Goal: Transaction & Acquisition: Purchase product/service

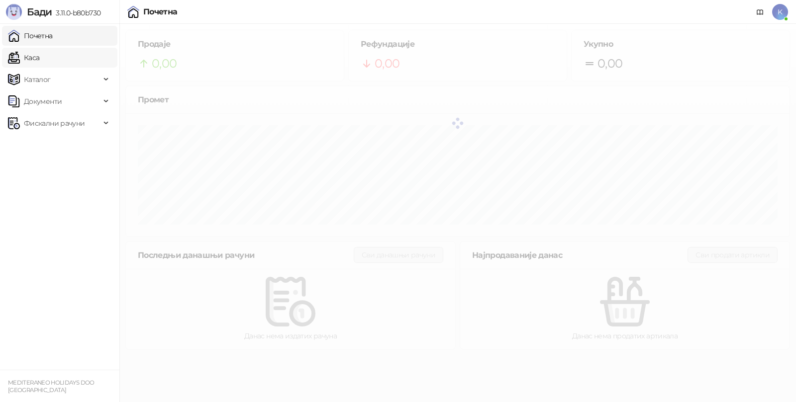
click at [39, 54] on link "Каса" at bounding box center [23, 58] width 31 height 20
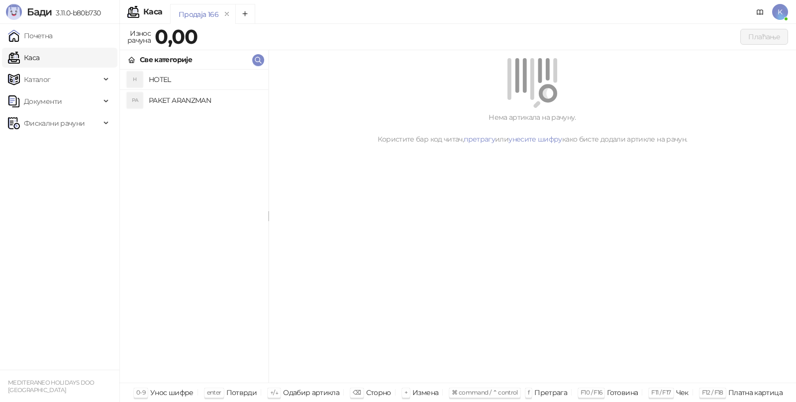
click at [159, 97] on h4 "PAKET ARANZMAN" at bounding box center [204, 101] width 111 height 16
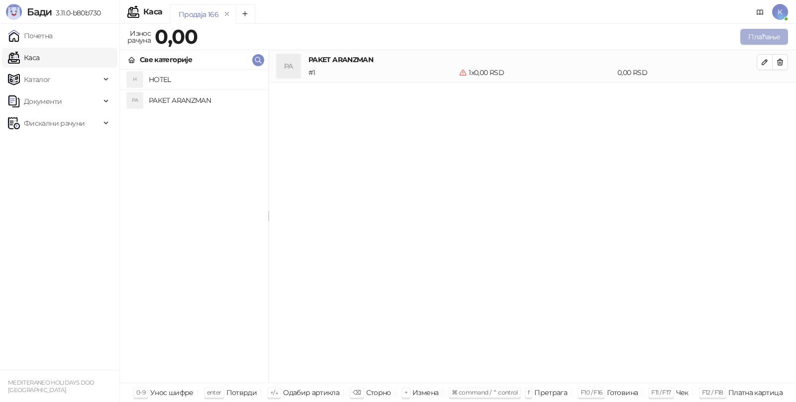
click at [755, 35] on button "Плаћање" at bounding box center [764, 37] width 48 height 16
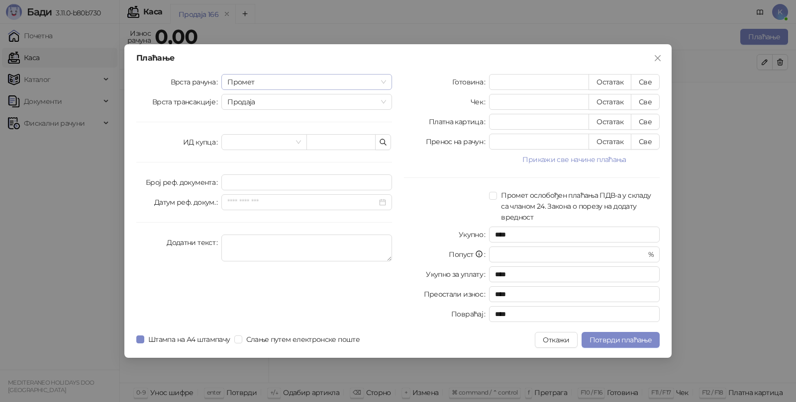
click at [240, 83] on span "Промет" at bounding box center [306, 82] width 159 height 15
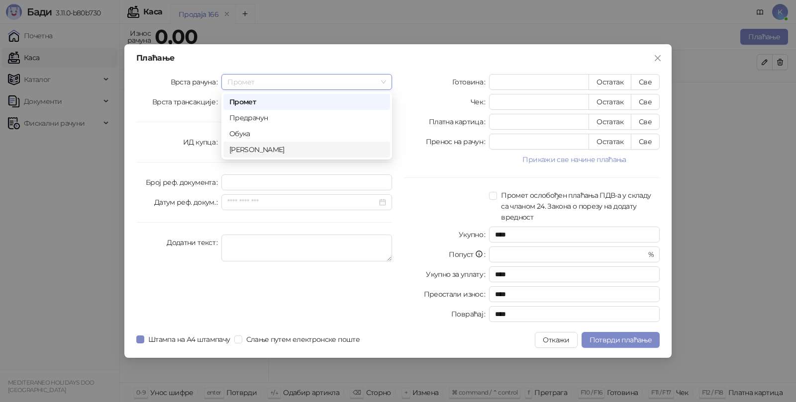
click at [246, 146] on div "Аванс" at bounding box center [306, 149] width 155 height 11
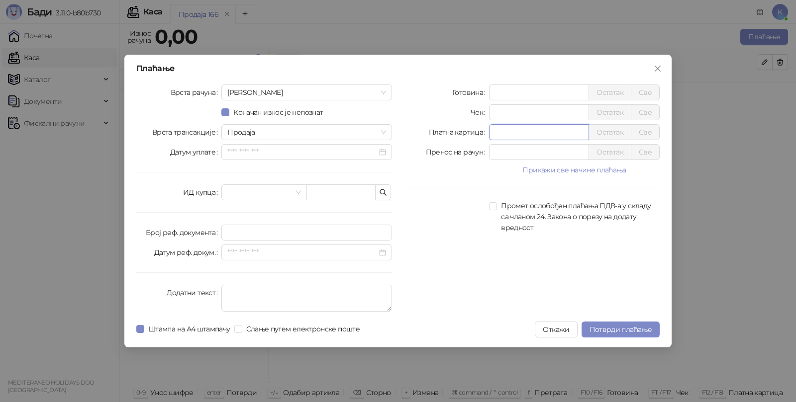
click at [501, 134] on input "*" at bounding box center [538, 132] width 99 height 15
type input "******"
click at [305, 294] on textarea "Додатни текст" at bounding box center [306, 298] width 171 height 27
type textarea "*********"
click at [593, 333] on span "Потврди плаћање" at bounding box center [620, 329] width 62 height 9
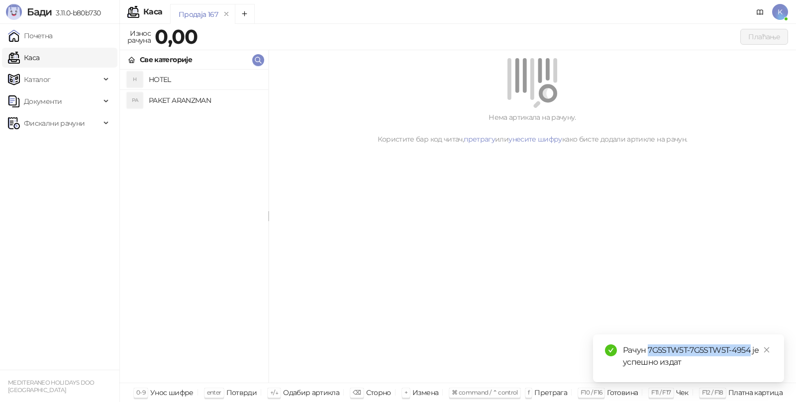
drag, startPoint x: 649, startPoint y: 349, endPoint x: 749, endPoint y: 354, distance: 100.1
click at [749, 354] on div "Рачун 7G5STW5T-7G5STW5T-4954 је успешно издат" at bounding box center [697, 357] width 149 height 24
copy div "7G5STW5T-7G5STW5T-4954"
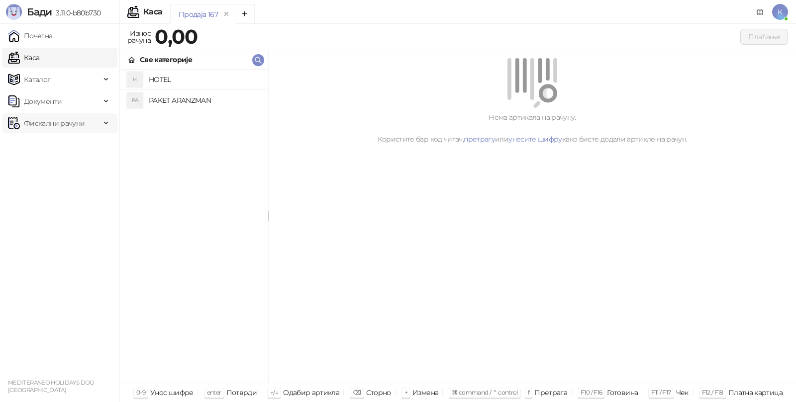
click at [43, 123] on span "Фискални рачуни" at bounding box center [54, 123] width 61 height 20
click at [51, 149] on link "Издати рачуни" at bounding box center [45, 145] width 67 height 20
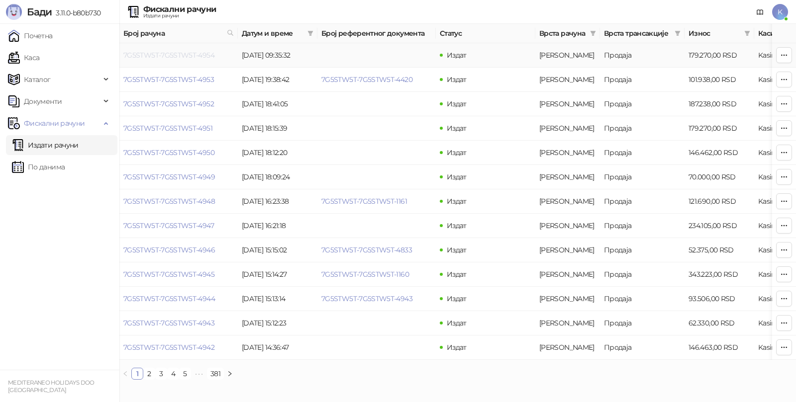
click at [196, 54] on link "7G5STW5T-7G5STW5T-4954" at bounding box center [168, 55] width 91 height 9
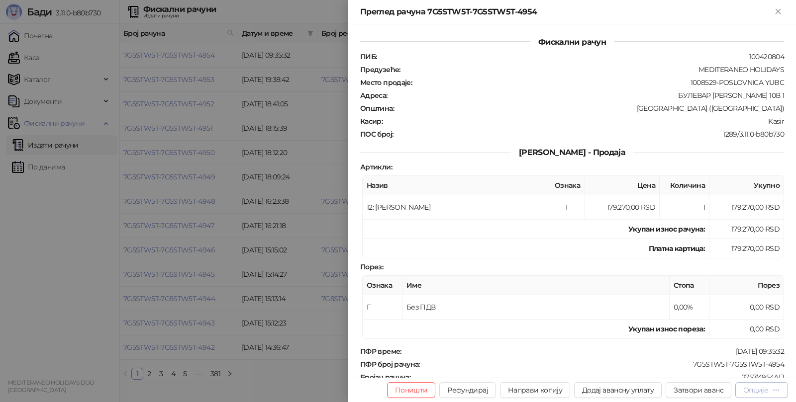
click at [764, 392] on div "Опције" at bounding box center [755, 390] width 25 height 9
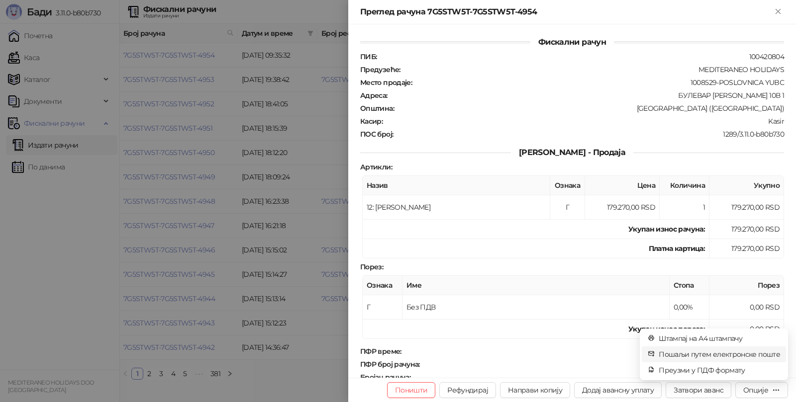
click at [728, 352] on span "Пошаљи путем електронске поште" at bounding box center [719, 354] width 121 height 11
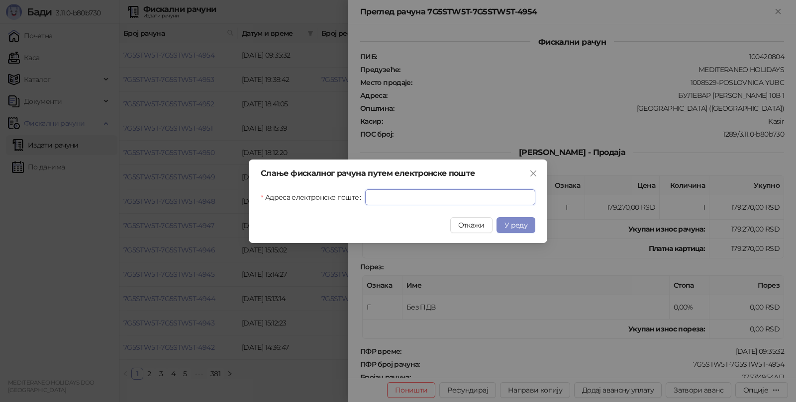
click at [423, 193] on input "Адреса електронске поште" at bounding box center [450, 198] width 170 height 16
paste input "**********"
type input "**********"
click at [517, 224] on span "У реду" at bounding box center [515, 225] width 23 height 9
